Goal: Task Accomplishment & Management: Manage account settings

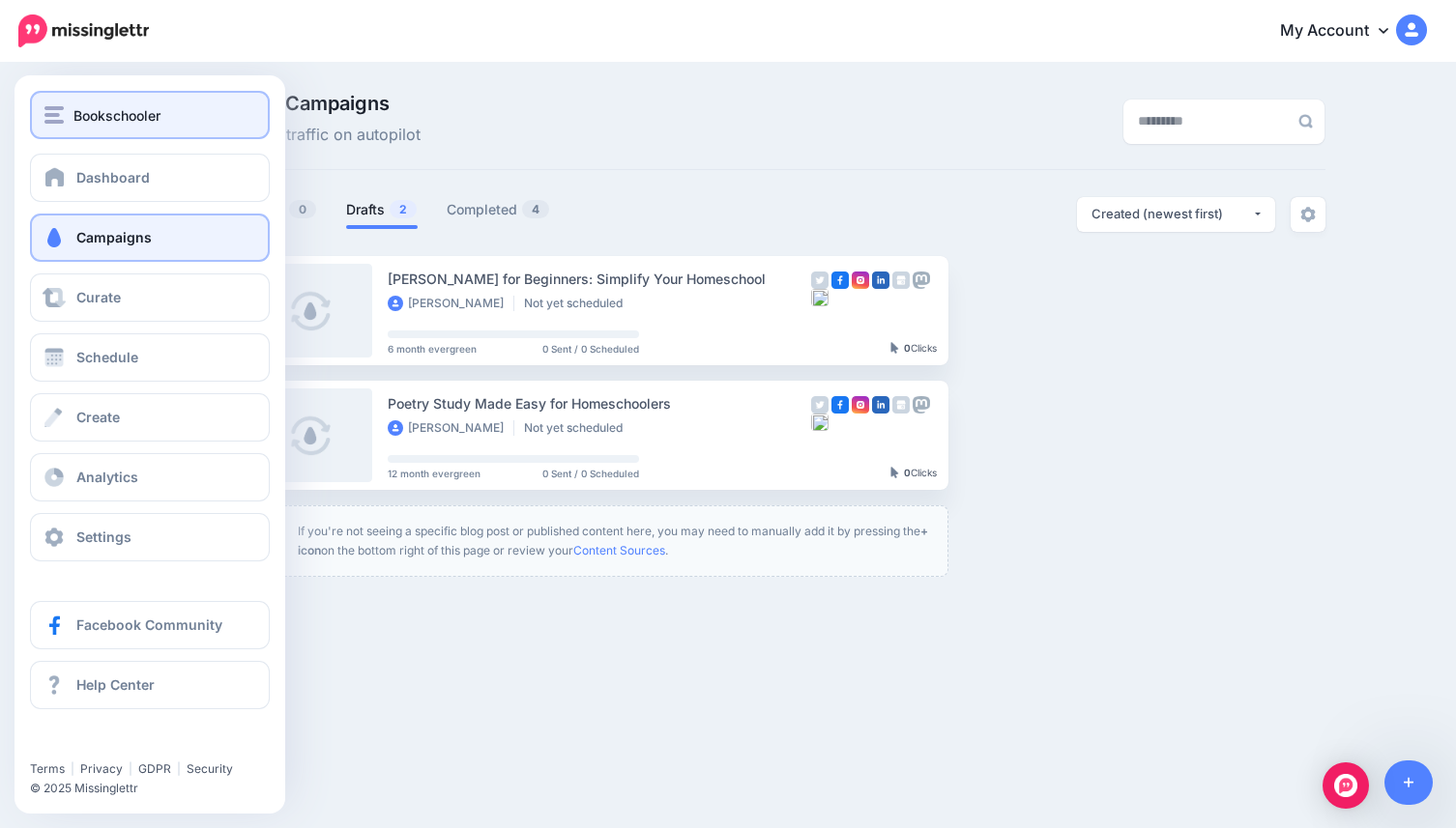
click at [73, 132] on button "Bookschooler" at bounding box center [149, 115] width 239 height 48
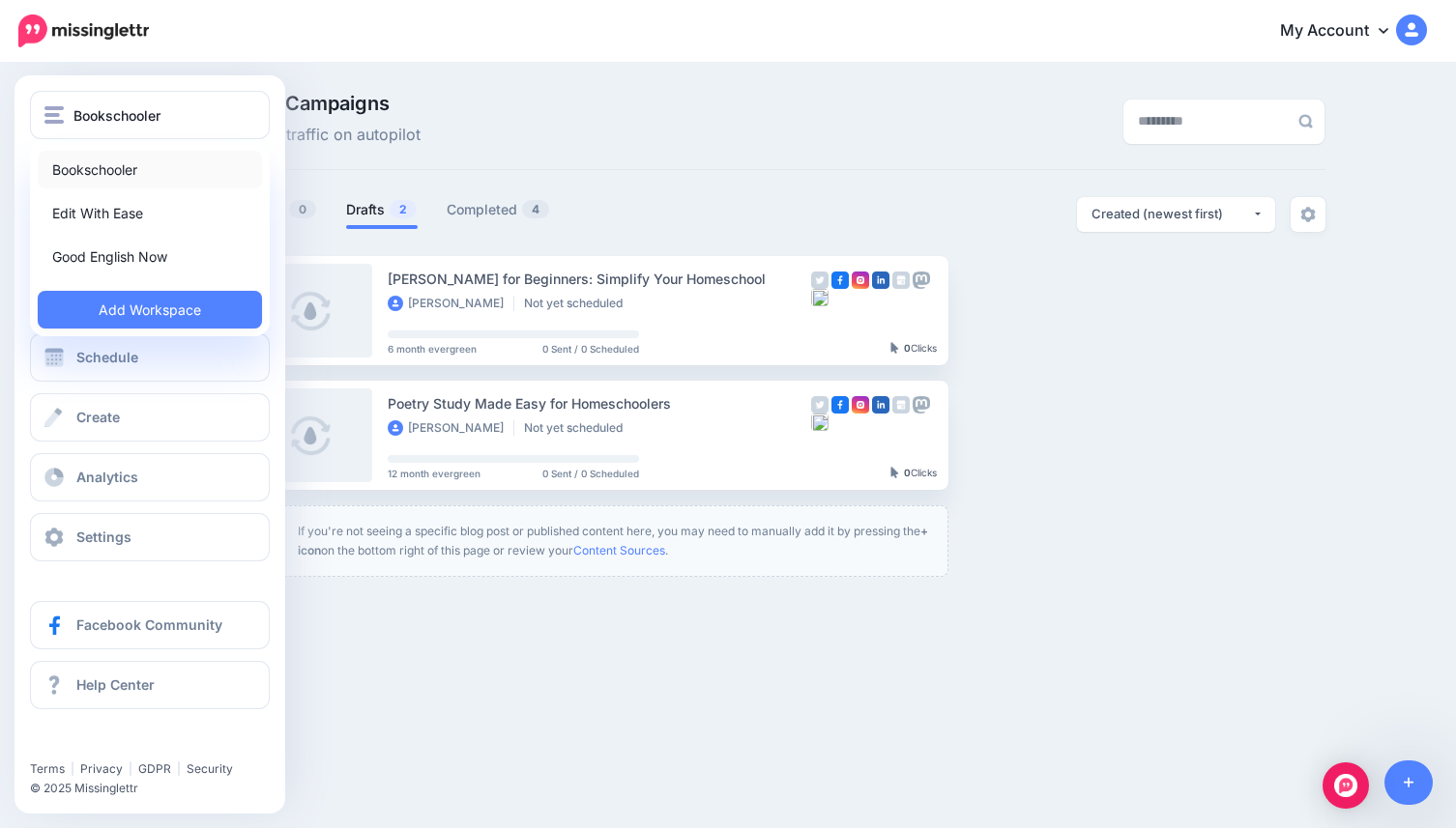
click at [124, 163] on link "Bookschooler" at bounding box center [149, 169] width 225 height 38
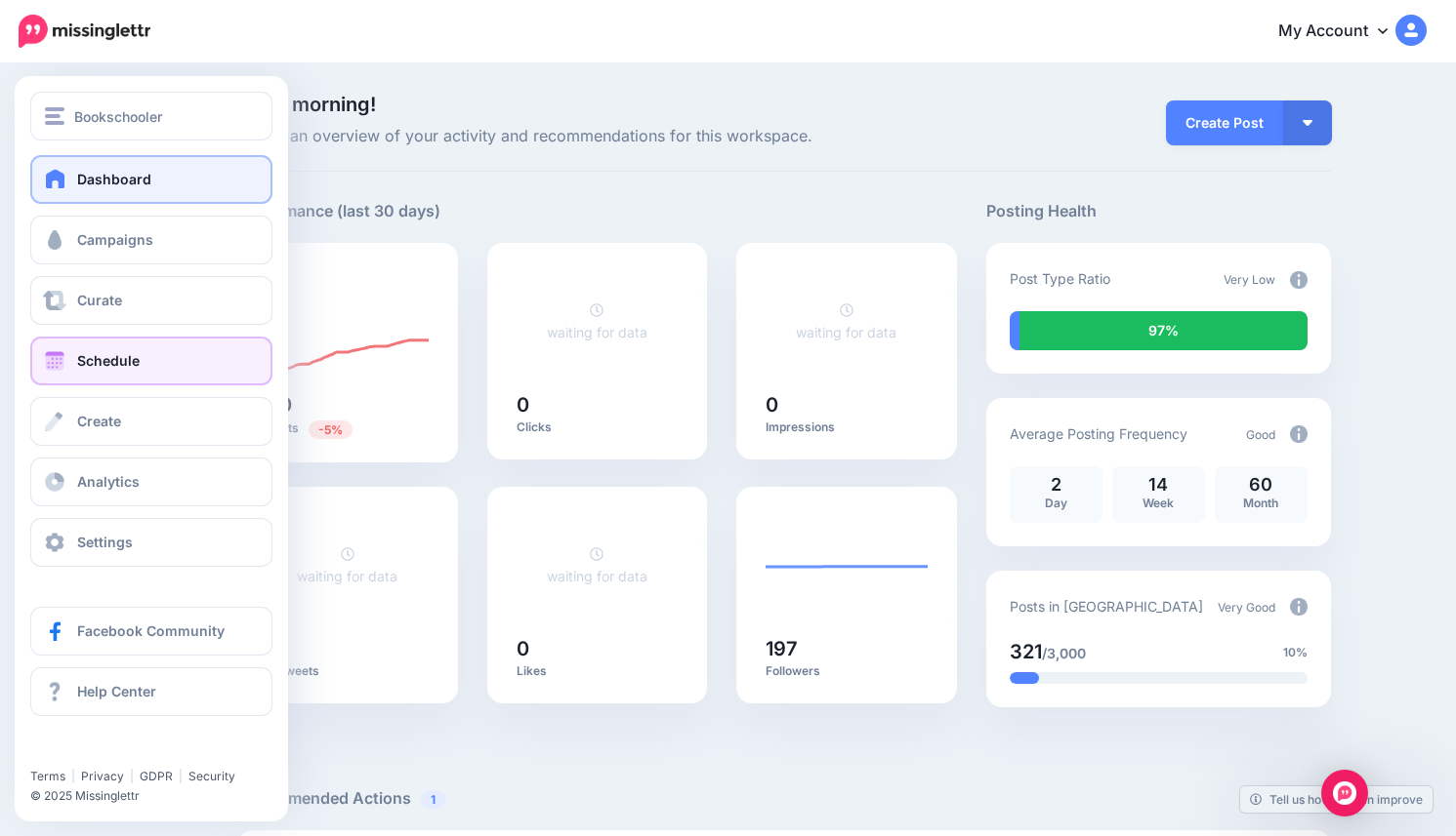
click at [94, 363] on span "Schedule" at bounding box center [108, 361] width 63 height 17
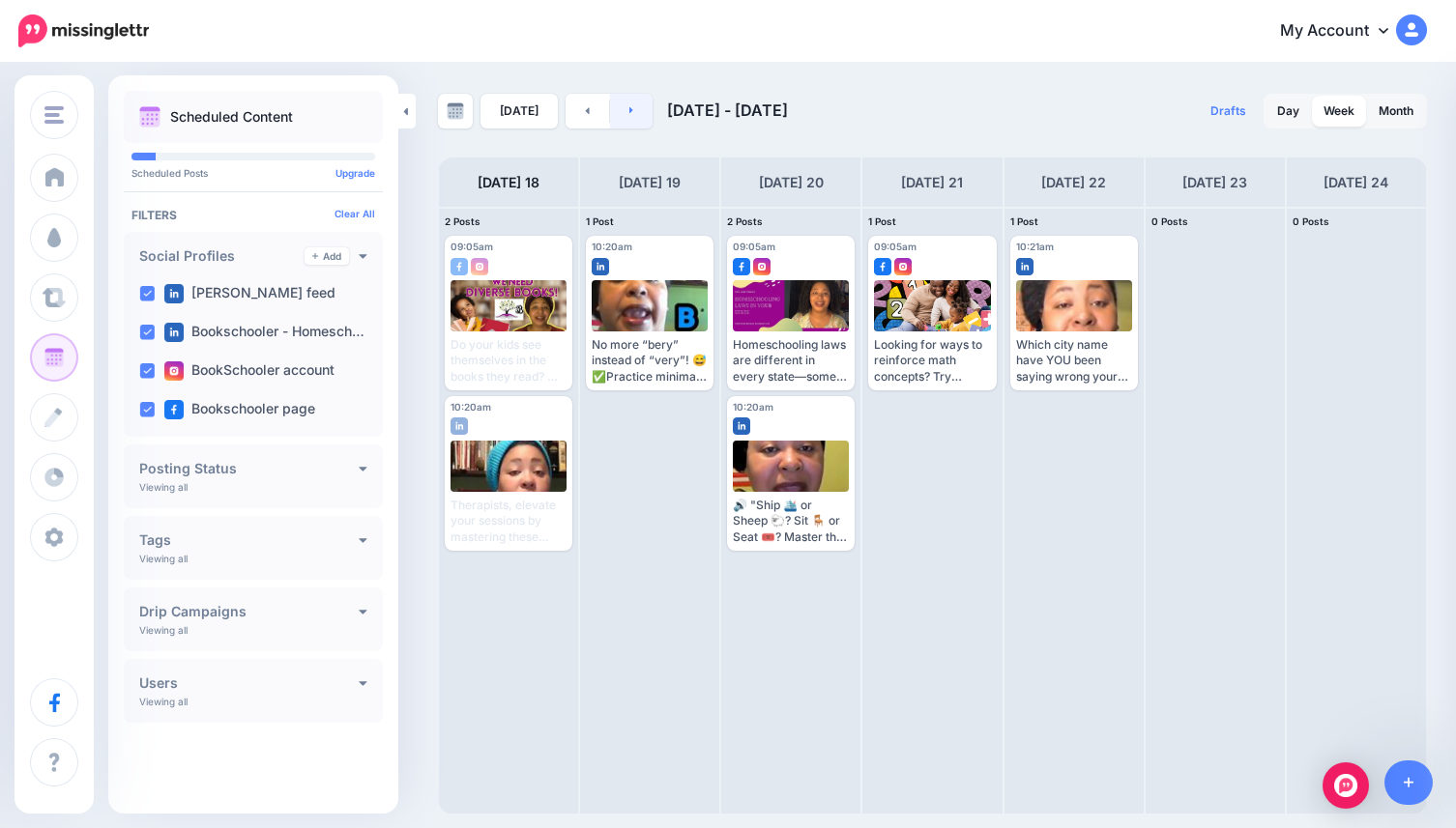
click at [629, 111] on icon at bounding box center [631, 111] width 5 height 12
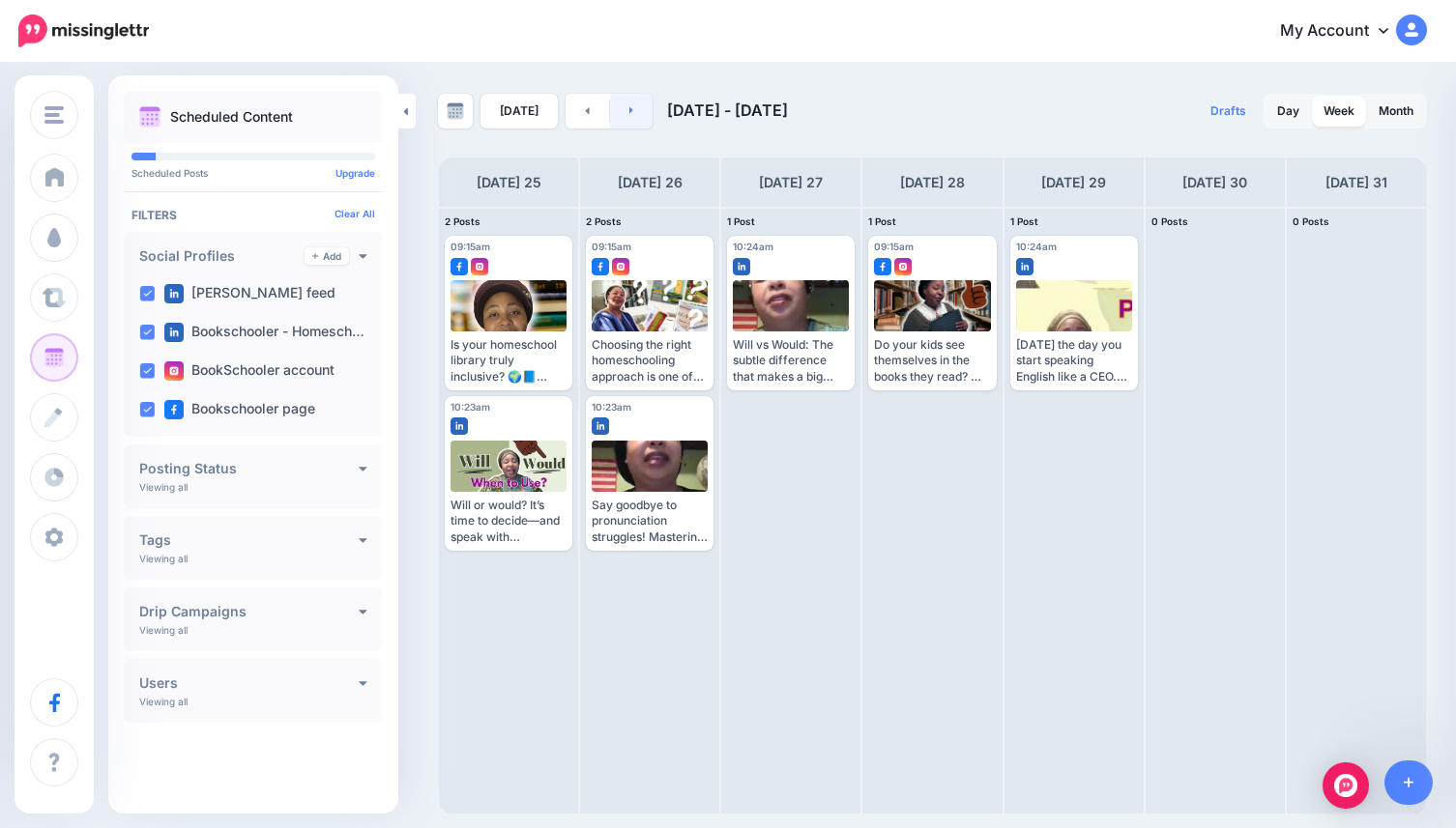
click at [629, 111] on icon at bounding box center [631, 111] width 5 height 12
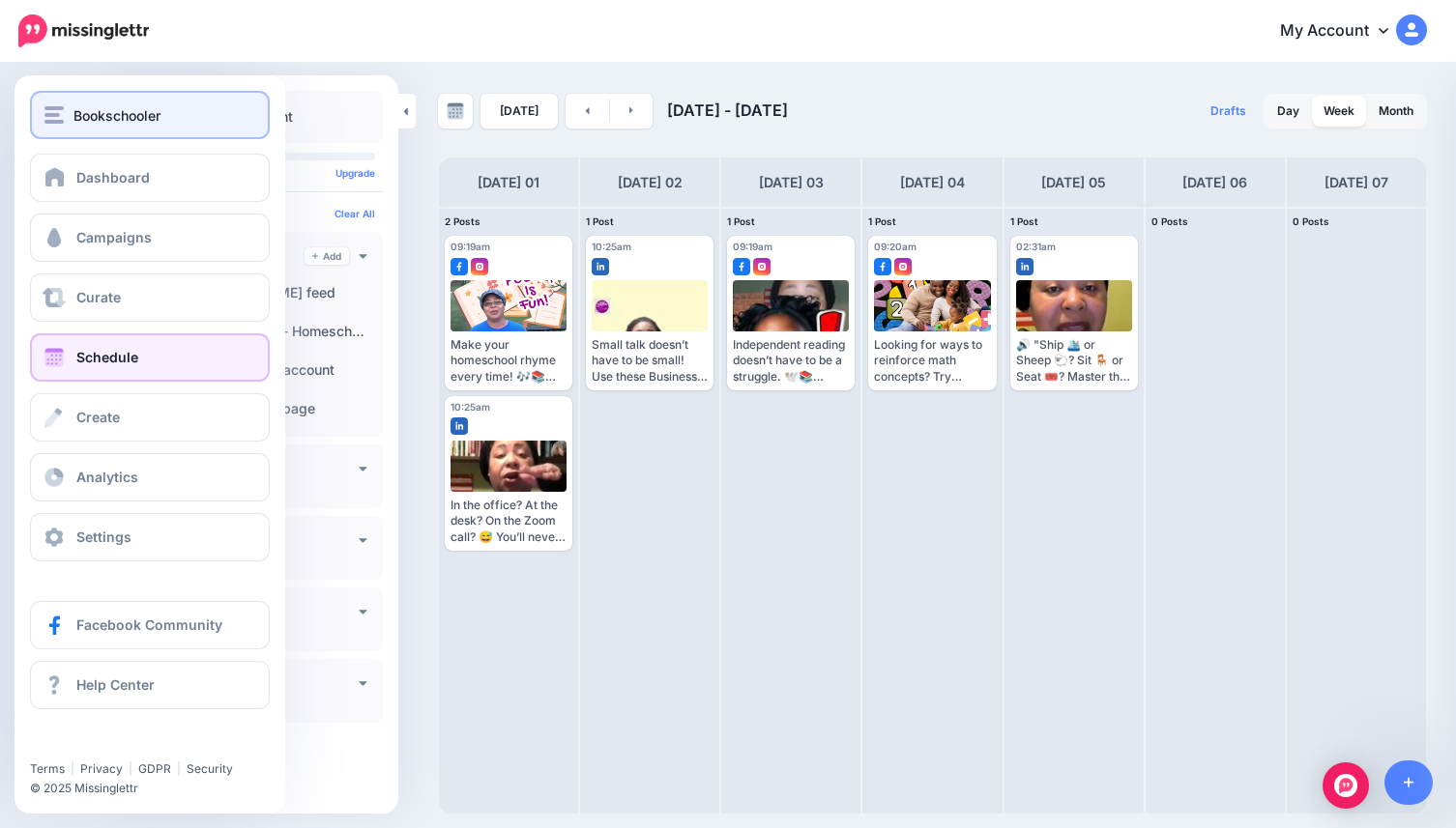
click at [93, 109] on span "Bookschooler" at bounding box center [117, 116] width 87 height 22
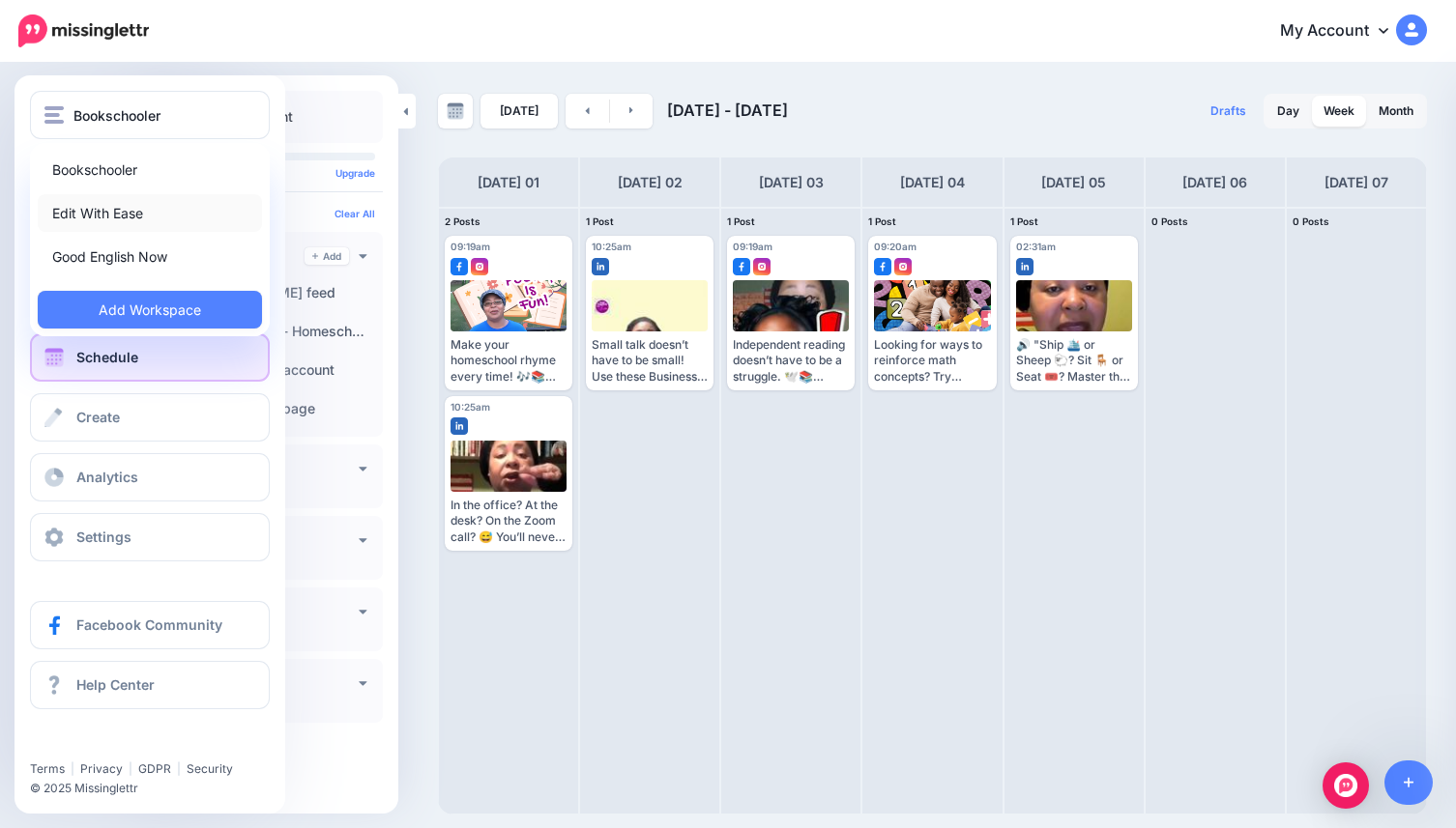
click at [113, 209] on link "Edit With Ease" at bounding box center [149, 213] width 225 height 38
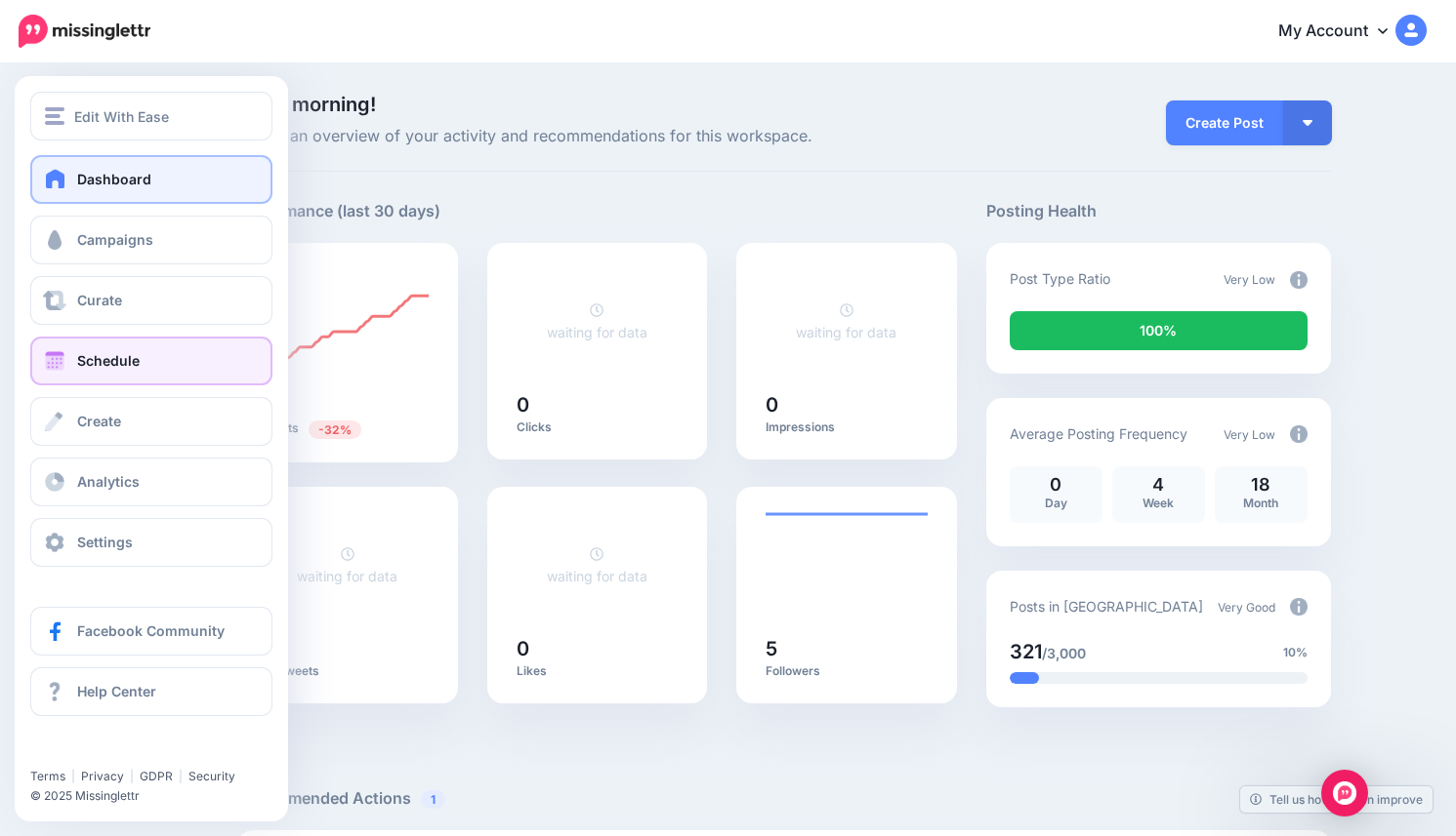
click at [119, 364] on span "Schedule" at bounding box center [108, 361] width 63 height 17
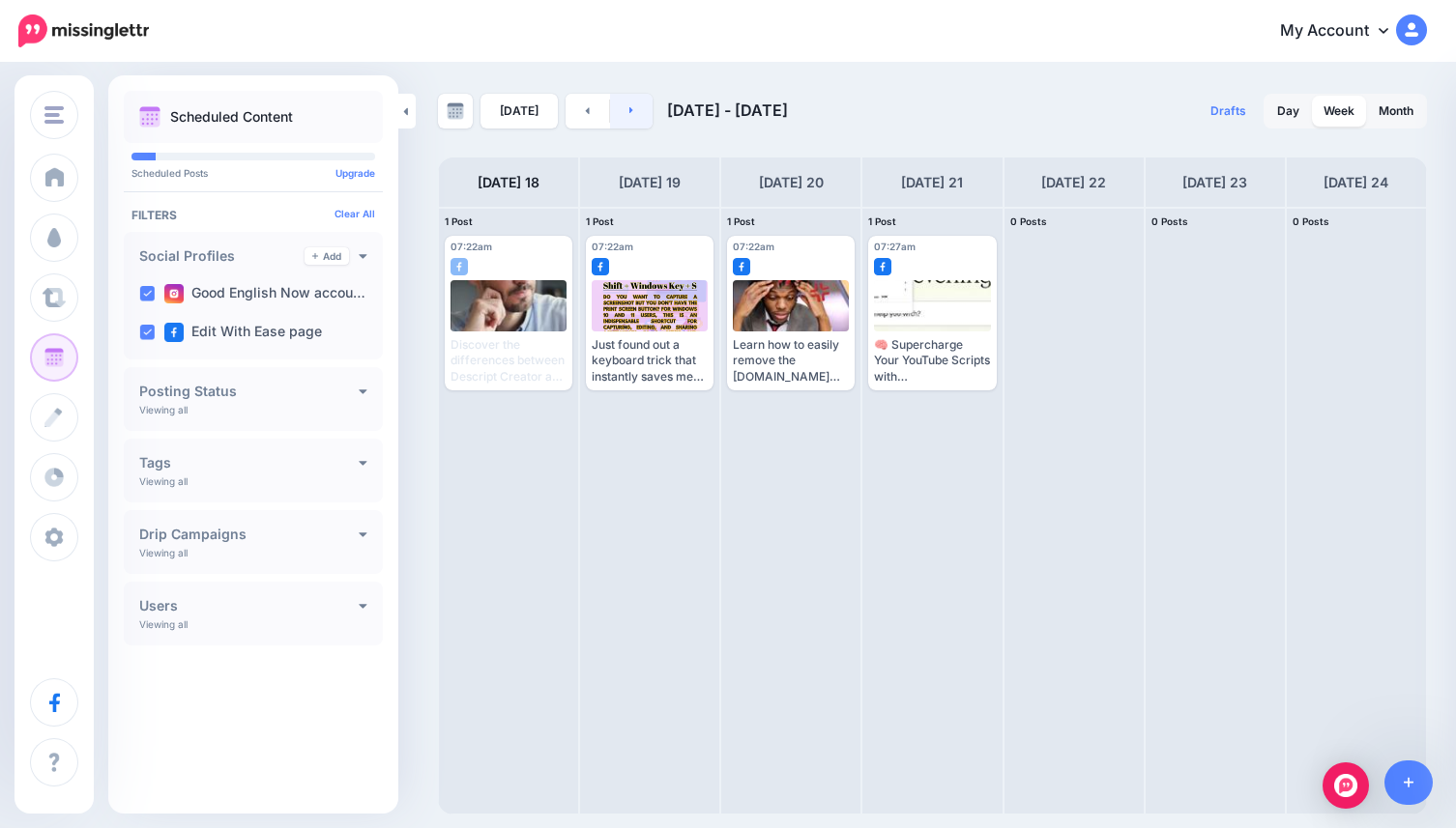
click at [619, 117] on link at bounding box center [632, 111] width 44 height 35
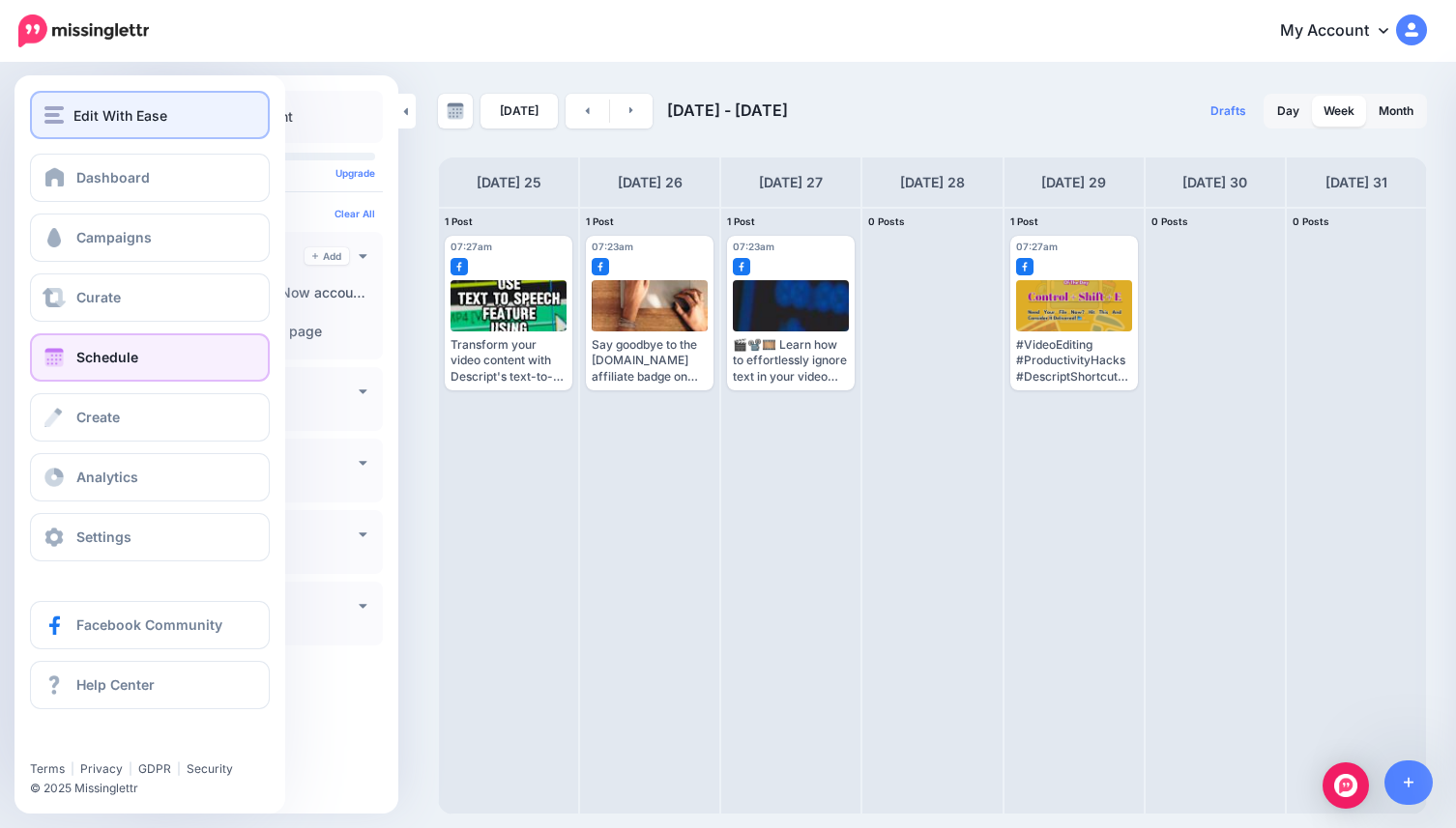
click at [71, 106] on div "Edit With Ease" at bounding box center [149, 116] width 211 height 22
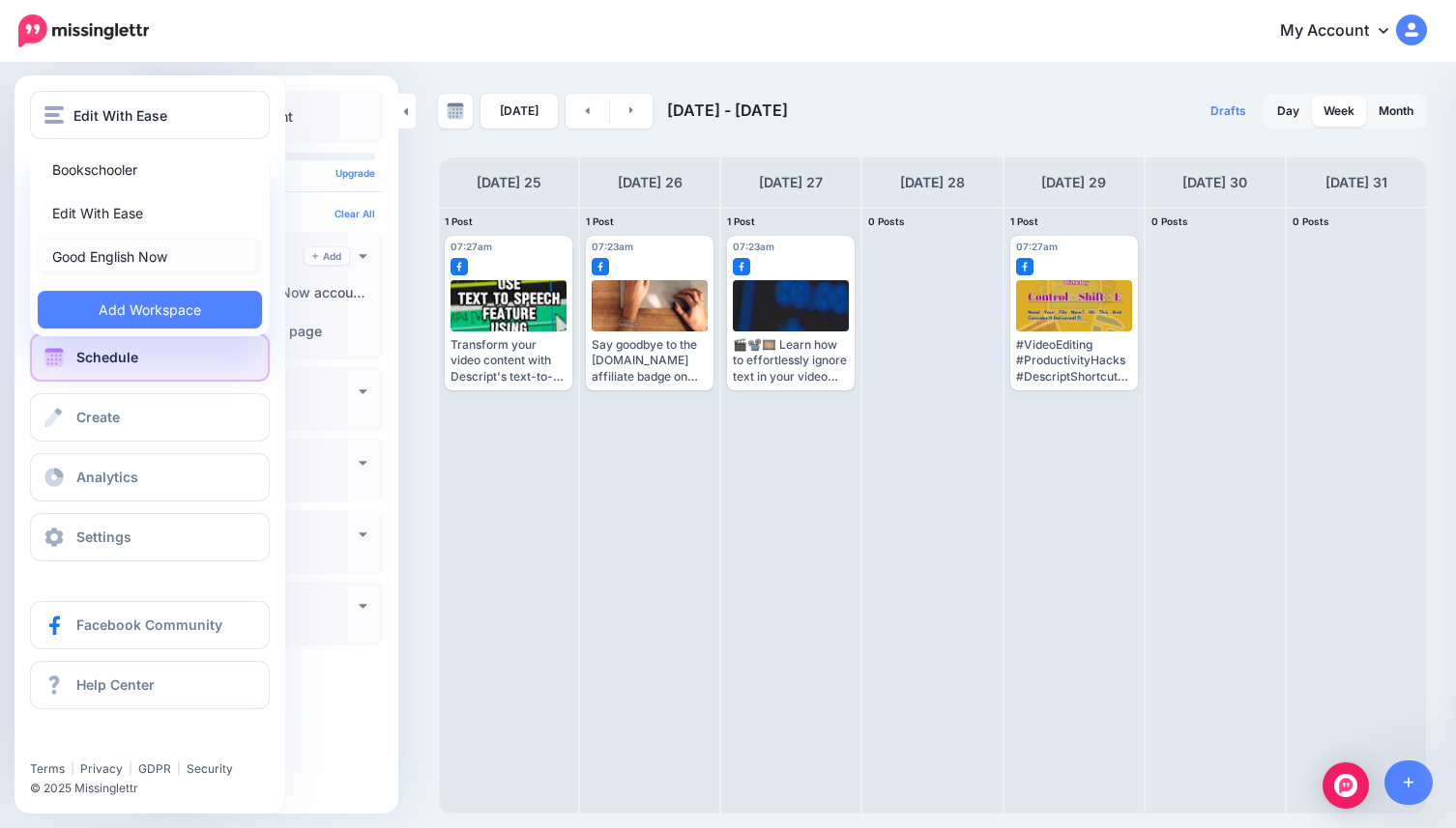
click at [139, 251] on link "Good English Now" at bounding box center [149, 256] width 225 height 38
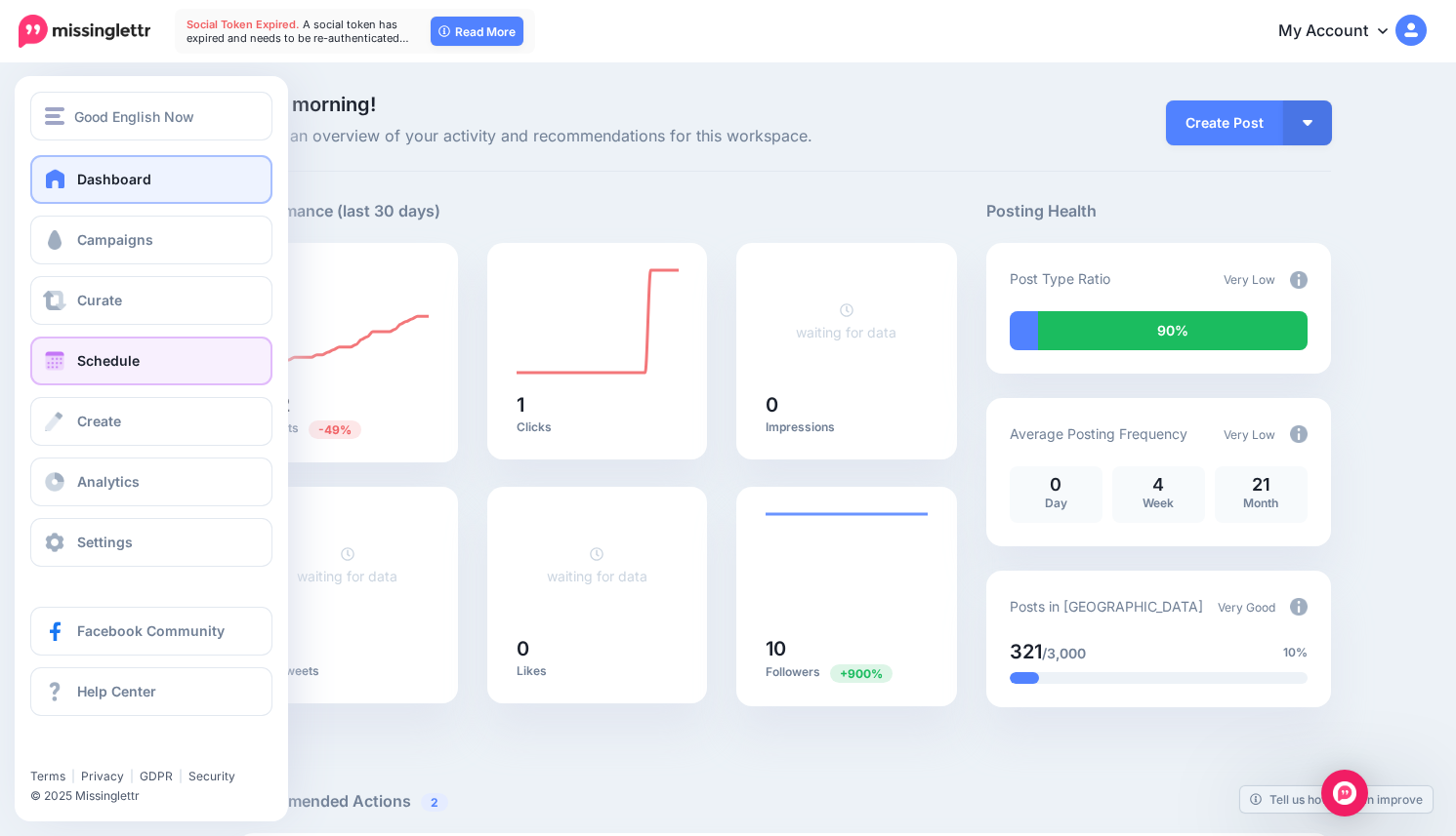
click at [150, 376] on link "Schedule" at bounding box center [151, 361] width 242 height 49
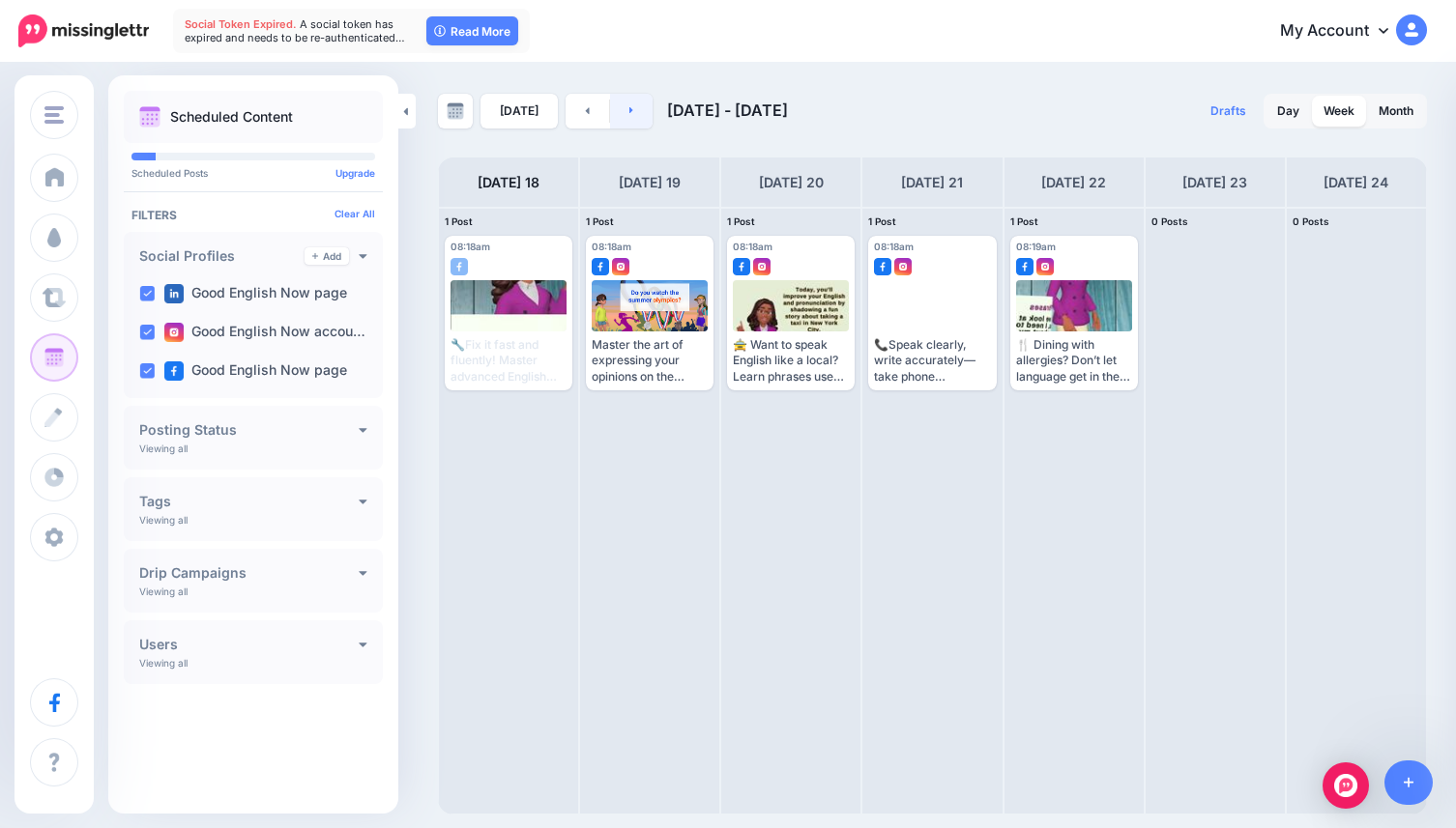
click at [617, 112] on link at bounding box center [632, 111] width 44 height 35
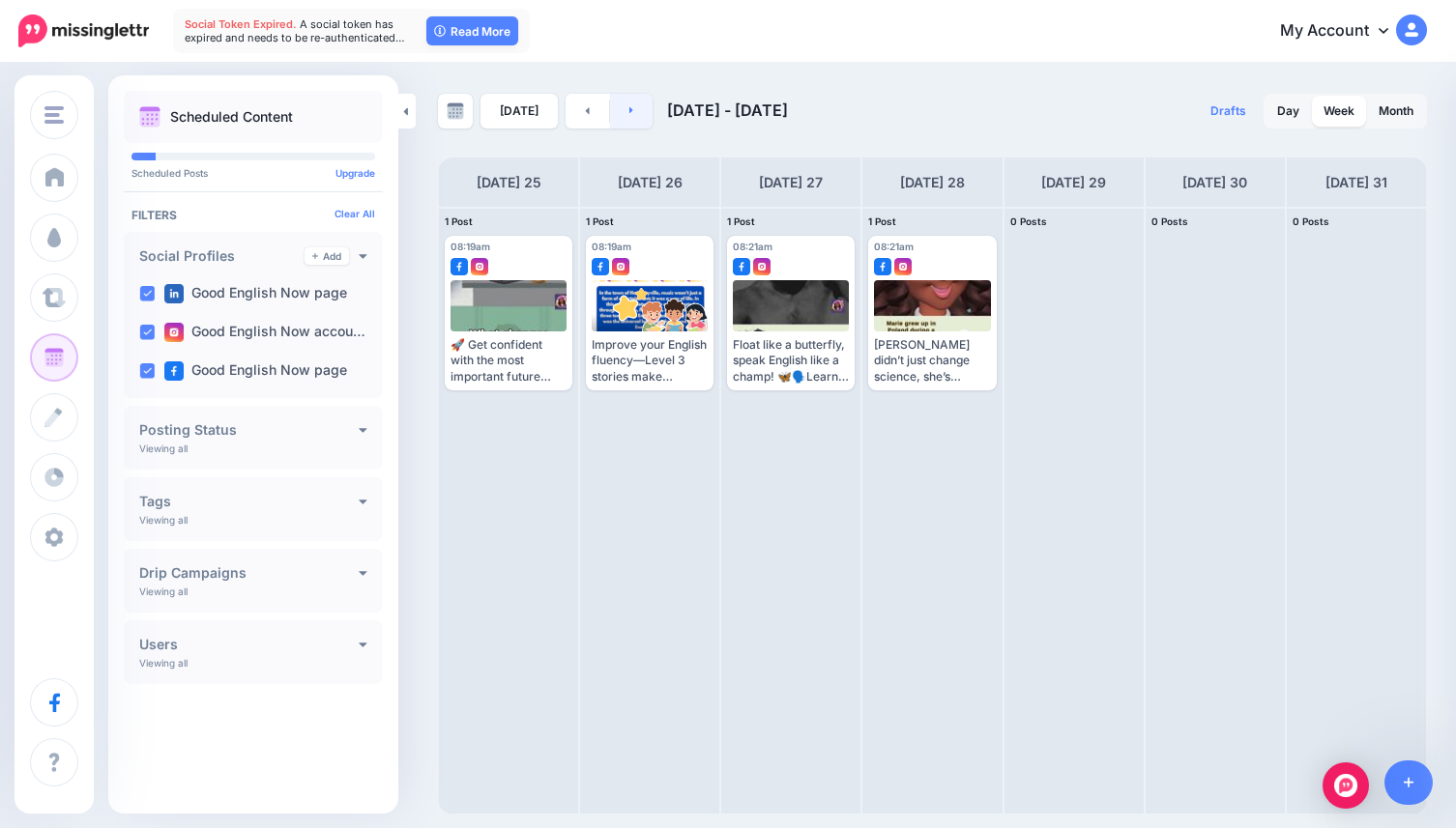
click at [617, 112] on link at bounding box center [632, 111] width 44 height 35
